Goal: Find contact information: Find contact information

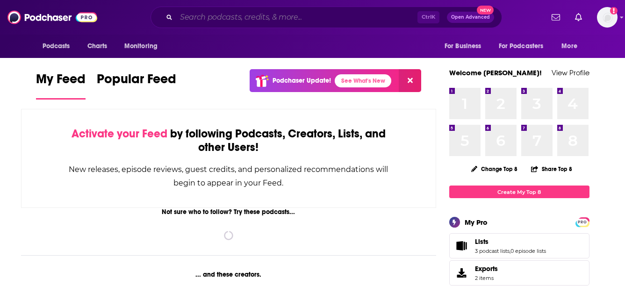
click at [323, 19] on input "Search podcasts, credits, & more..." at bounding box center [296, 17] width 241 height 15
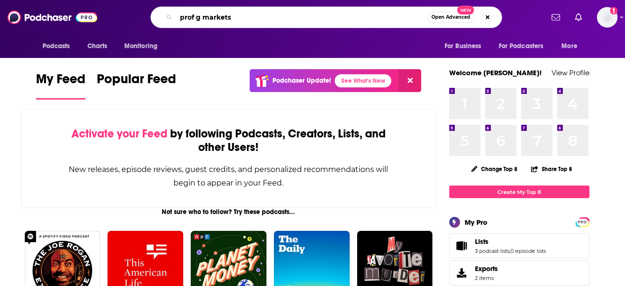
type input "prof g markets"
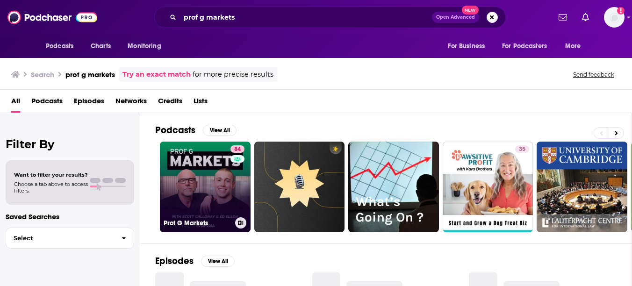
click at [208, 167] on link "84 Prof G Markets" at bounding box center [205, 187] width 91 height 91
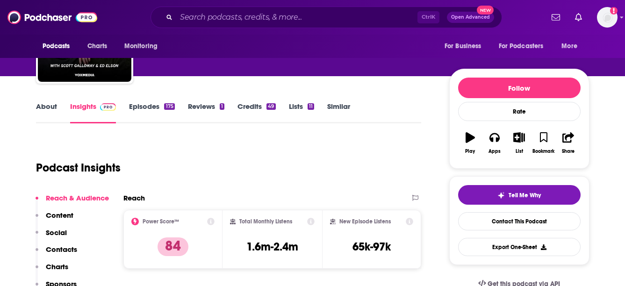
scroll to position [110, 0]
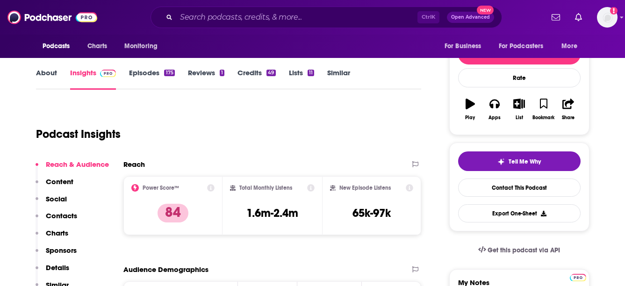
click at [78, 214] on div "Reach & Audience Content Social Contacts Charts Sponsors Details Similar" at bounding box center [72, 228] width 73 height 137
click at [64, 216] on p "Contacts" at bounding box center [61, 215] width 31 height 9
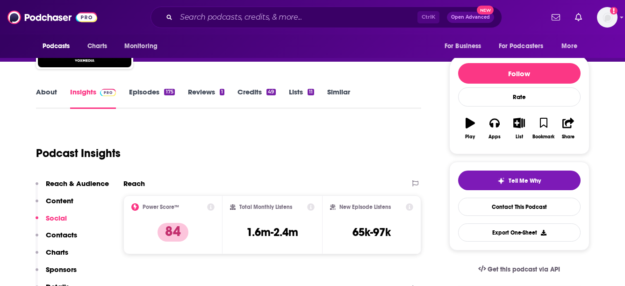
scroll to position [0, 0]
